Goal: Information Seeking & Learning: Learn about a topic

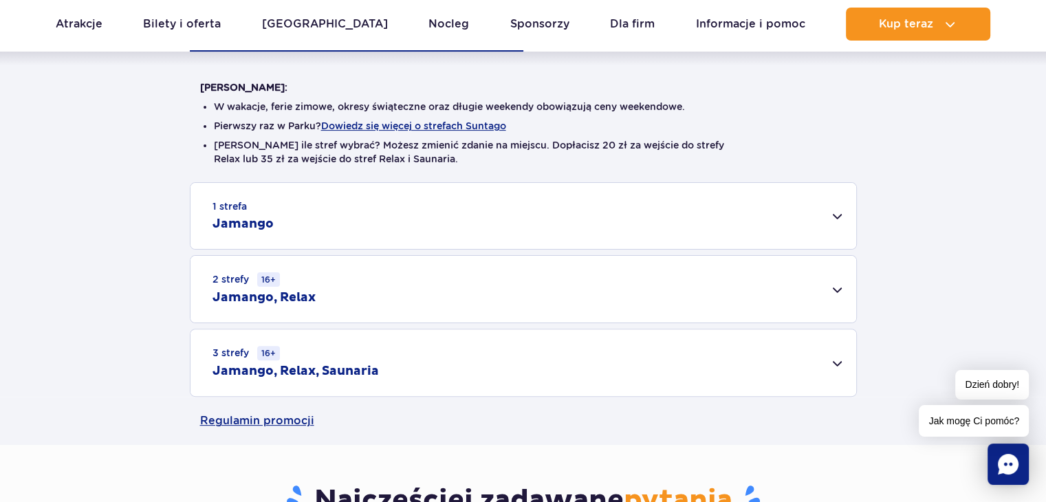
scroll to position [344, 0]
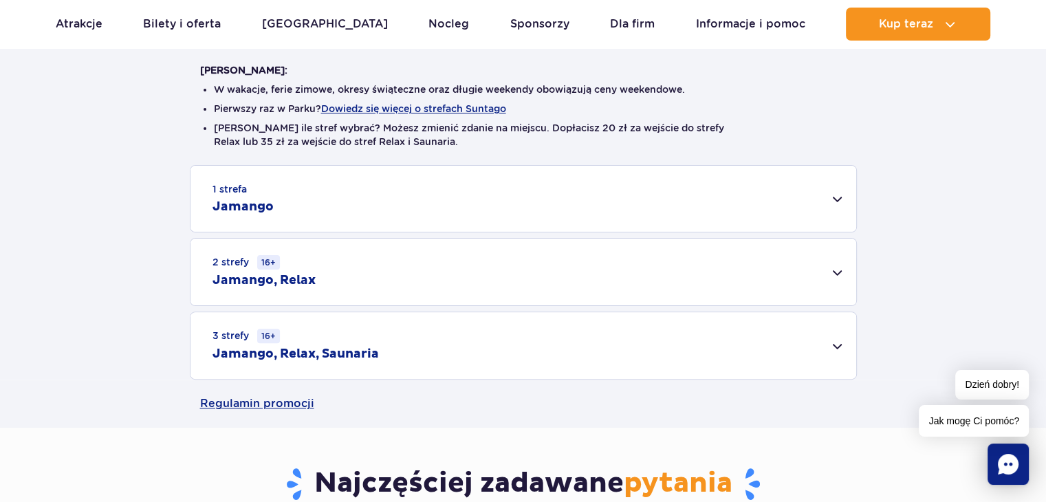
click at [333, 273] on div "2 strefy 16+ Jamango, Relax" at bounding box center [524, 272] width 666 height 67
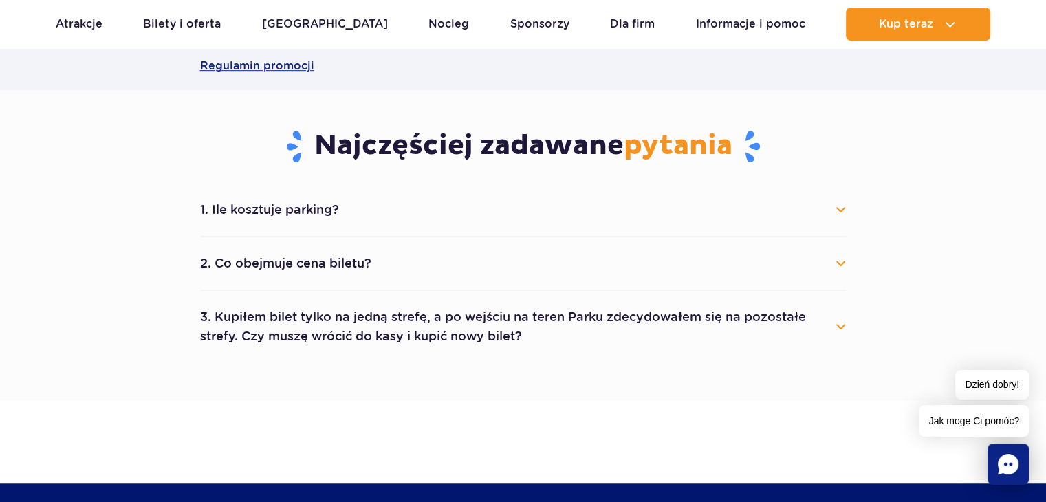
scroll to position [894, 0]
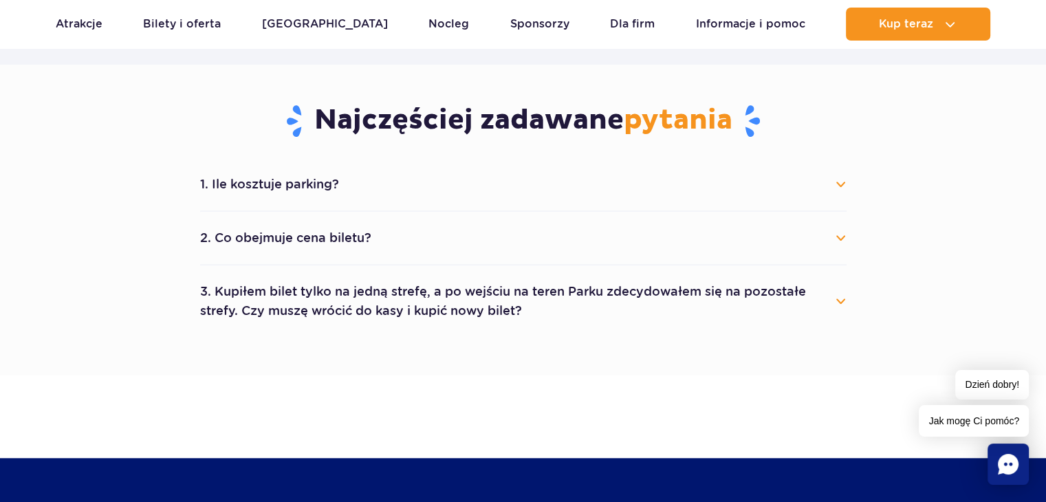
click at [365, 232] on button "2. Co obejmuje cena biletu?" at bounding box center [523, 238] width 647 height 30
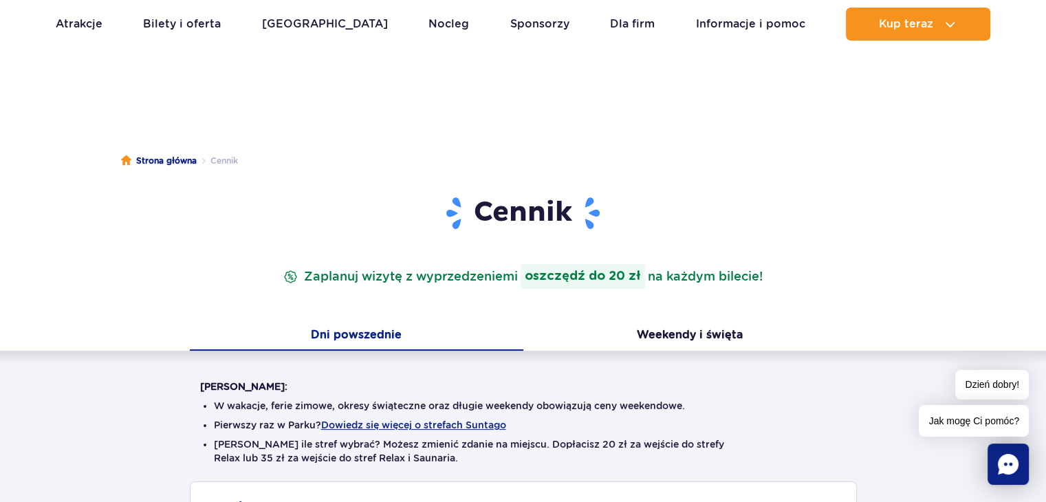
scroll to position [0, 0]
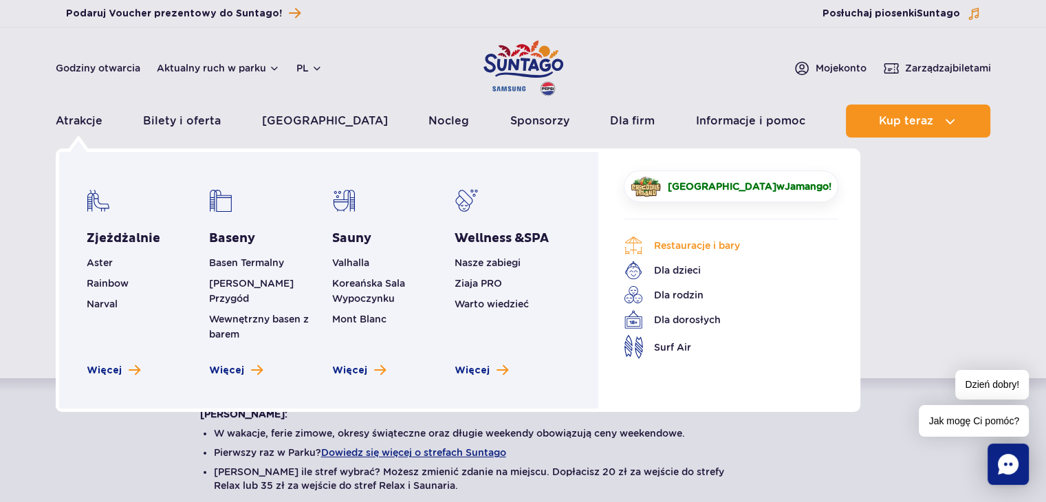
click at [691, 248] on link "Restauracje i bary" at bounding box center [721, 245] width 194 height 19
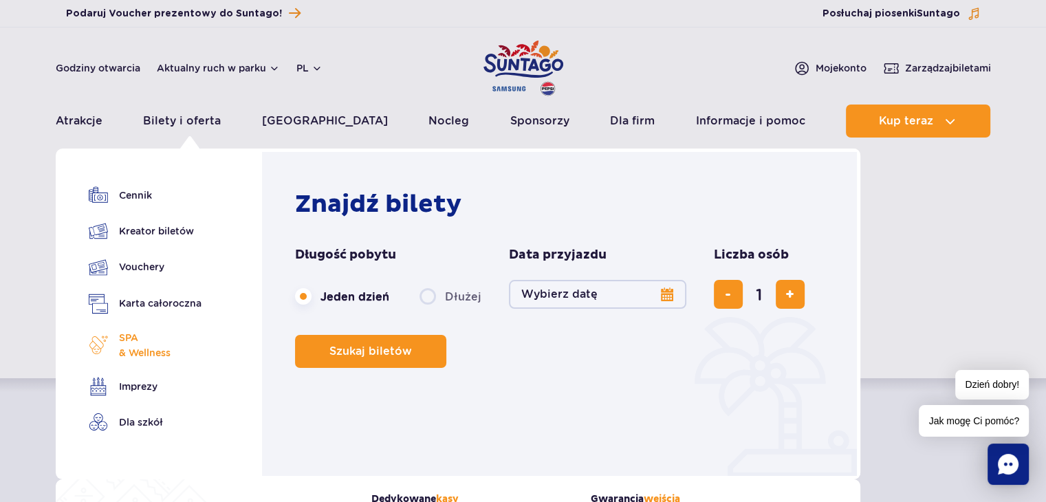
click at [151, 359] on span "SPA & Wellness" at bounding box center [145, 345] width 52 height 30
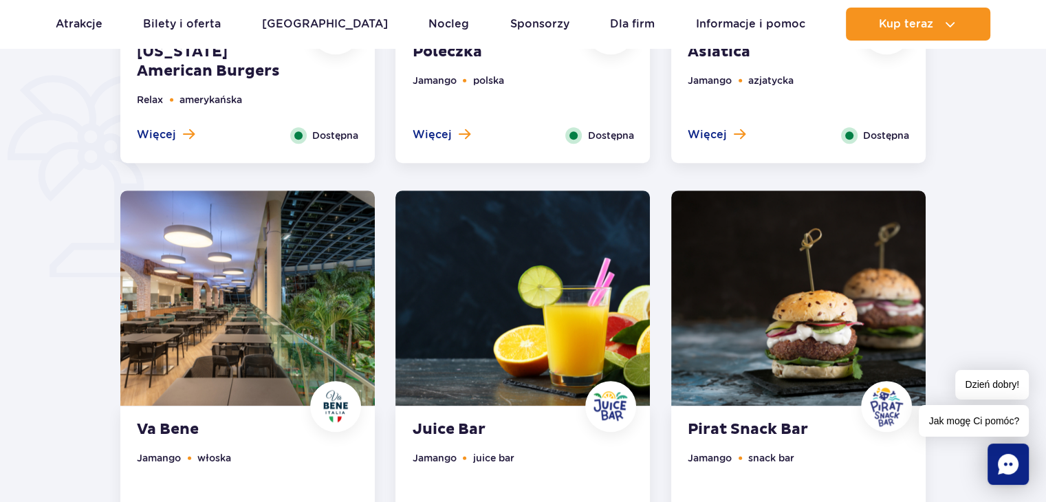
scroll to position [688, 0]
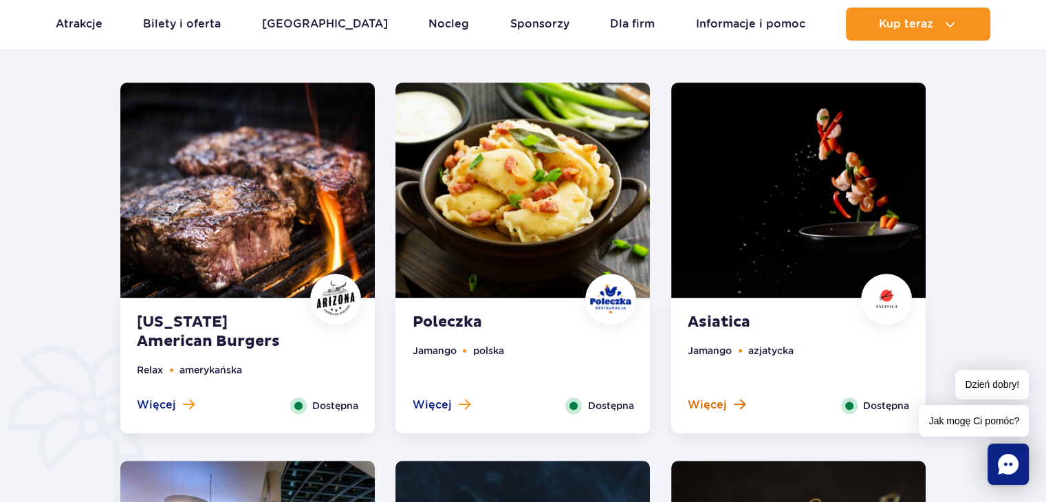
click at [720, 408] on span "Więcej" at bounding box center [707, 405] width 39 height 15
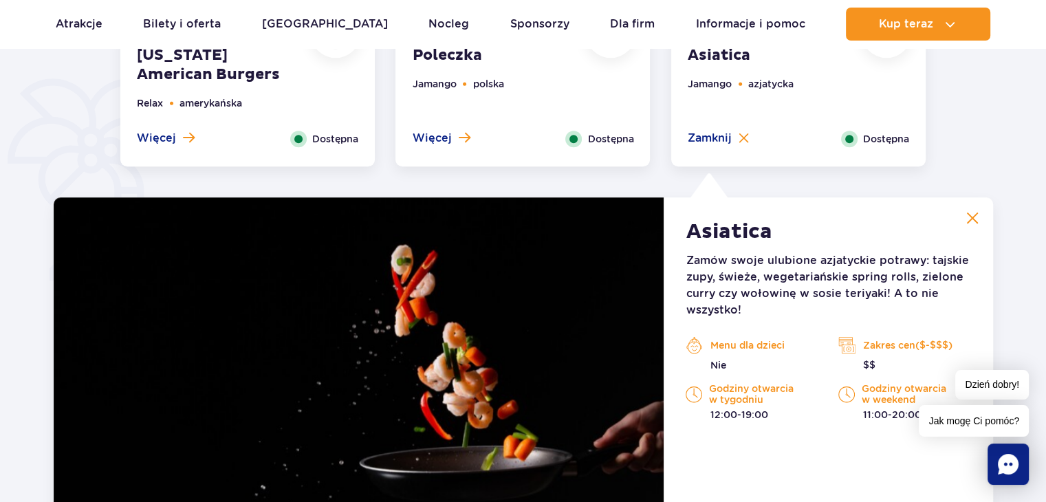
scroll to position [932, 0]
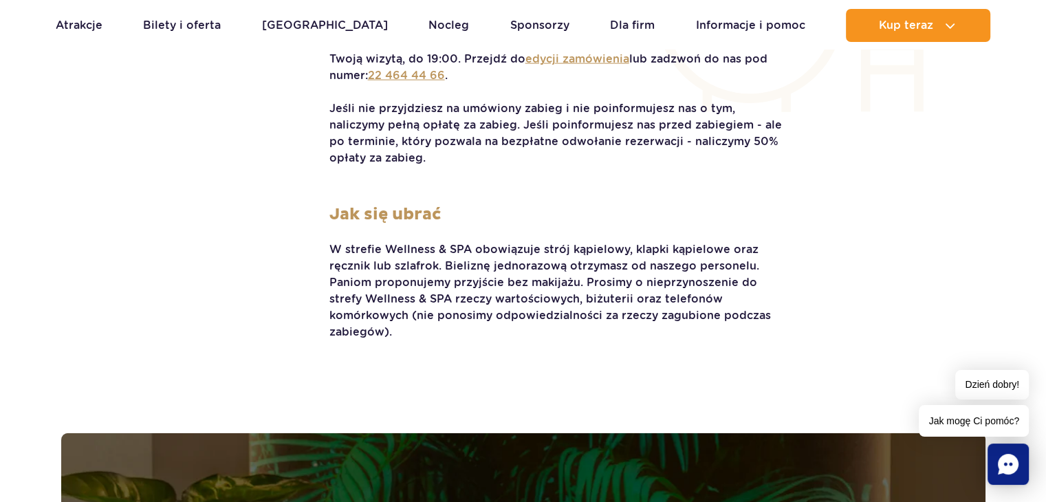
scroll to position [3354, 0]
